Goal: Task Accomplishment & Management: Use online tool/utility

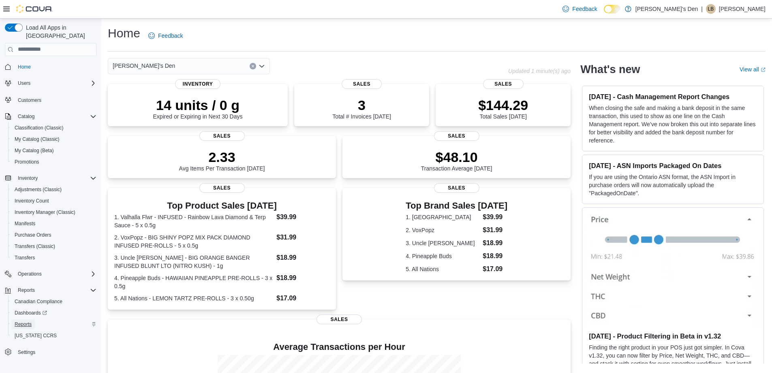
click at [19, 321] on span "Reports" at bounding box center [23, 324] width 17 height 6
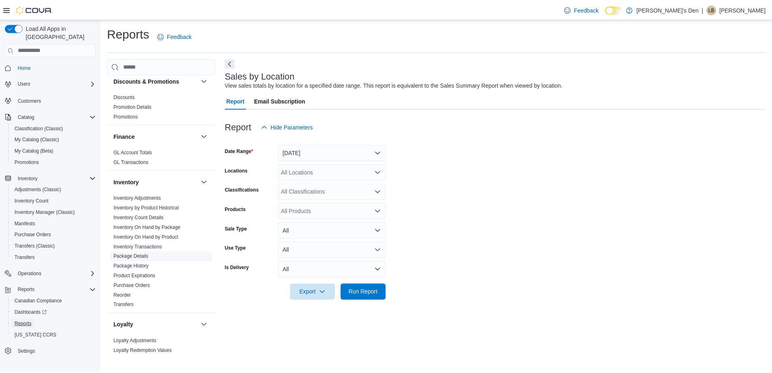
scroll to position [203, 0]
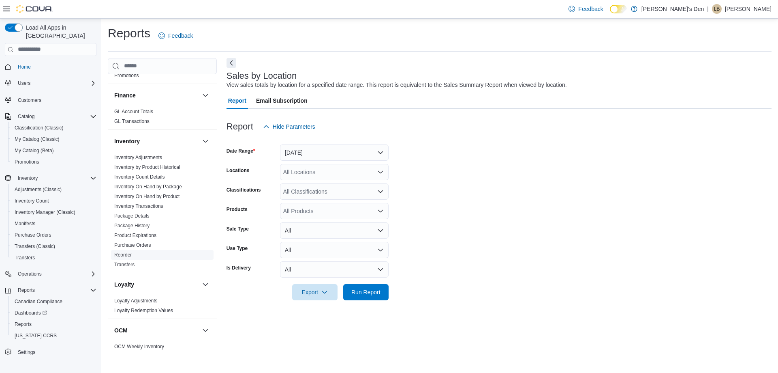
click at [124, 253] on link "Reorder" at bounding box center [122, 255] width 17 height 6
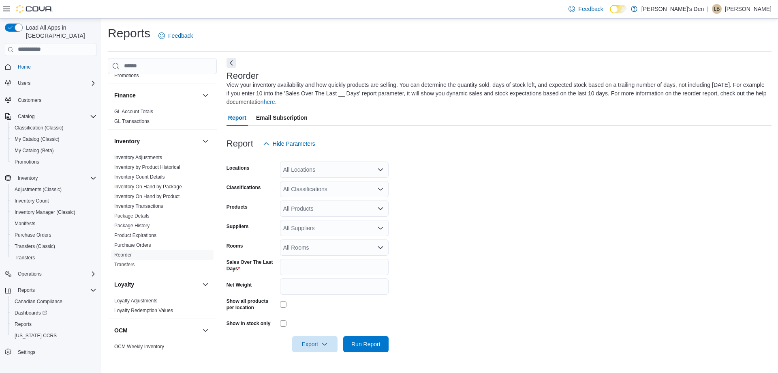
click at [294, 169] on div "All Locations" at bounding box center [334, 169] width 109 height 16
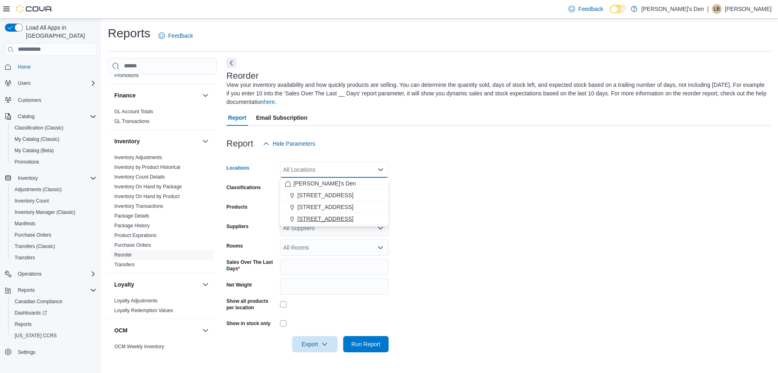
click at [317, 216] on span "740A Fraser Ave" at bounding box center [326, 218] width 56 height 8
click at [449, 199] on form "Locations 740A Fraser Ave Combo box. Selected. 740A Fraser Ave. Press Backspace…" at bounding box center [499, 252] width 545 height 200
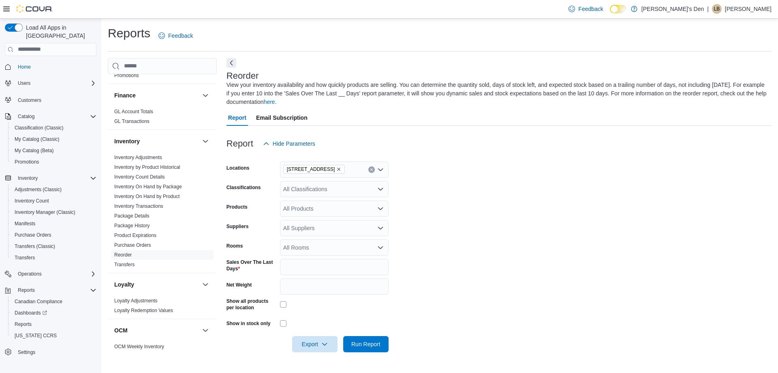
click at [326, 186] on div "All Classifications" at bounding box center [334, 189] width 109 height 16
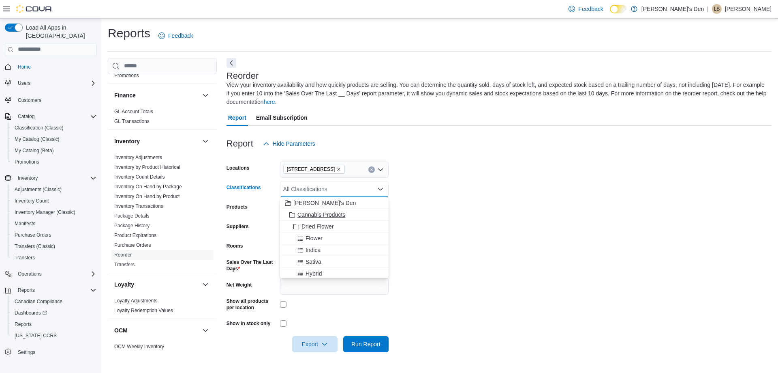
click at [337, 216] on span "Cannabis Products" at bounding box center [322, 214] width 48 height 8
click at [506, 225] on form "Locations 740A Fraser Ave Classifications Cannabis Products Combo box. Selected…" at bounding box center [499, 252] width 545 height 200
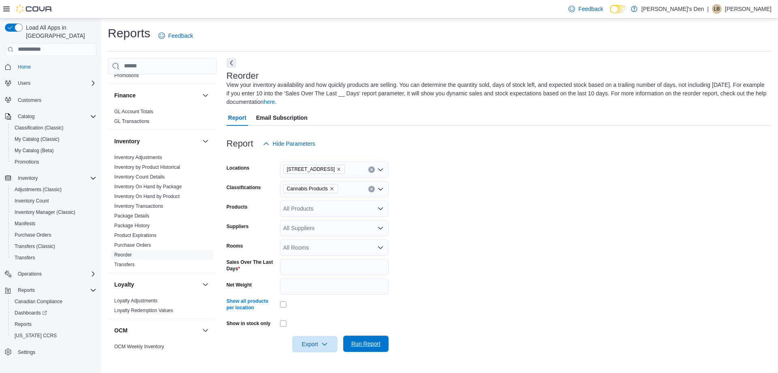
click at [367, 342] on span "Run Report" at bounding box center [365, 343] width 29 height 8
click at [309, 341] on span "Export" at bounding box center [315, 343] width 36 height 16
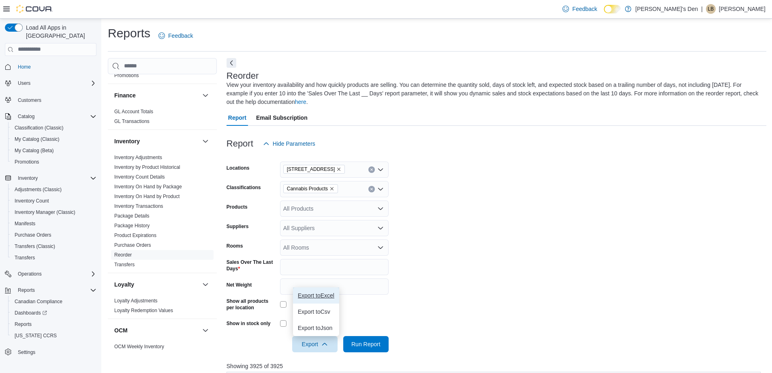
click at [320, 297] on span "Export to Excel" at bounding box center [316, 295] width 36 height 6
